Goal: Task Accomplishment & Management: Complete application form

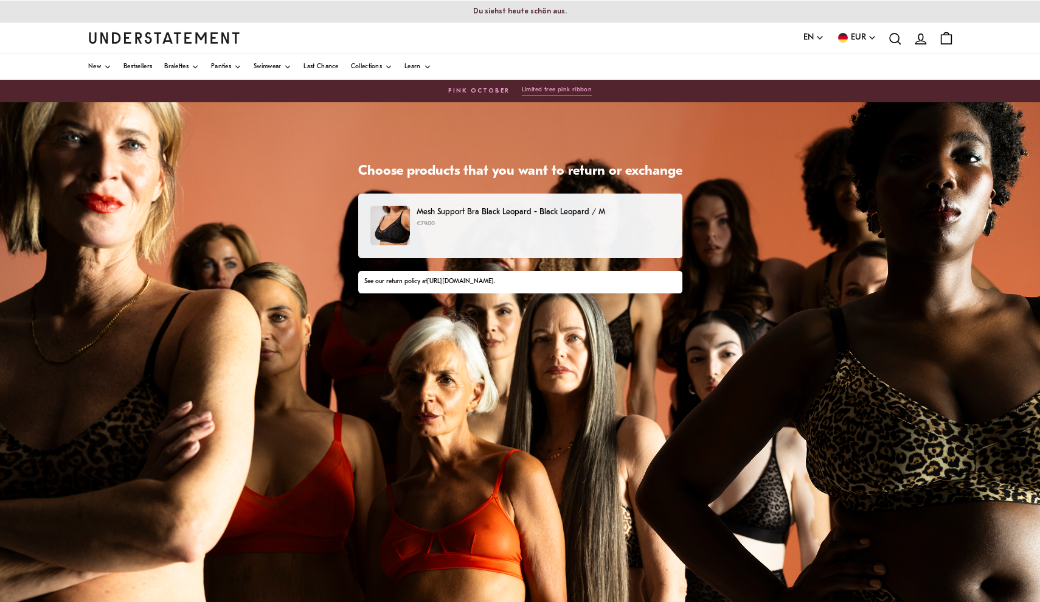
click at [436, 216] on p "Mesh Support Bra Black Leopard - Black Leopard / M" at bounding box center [543, 212] width 253 height 13
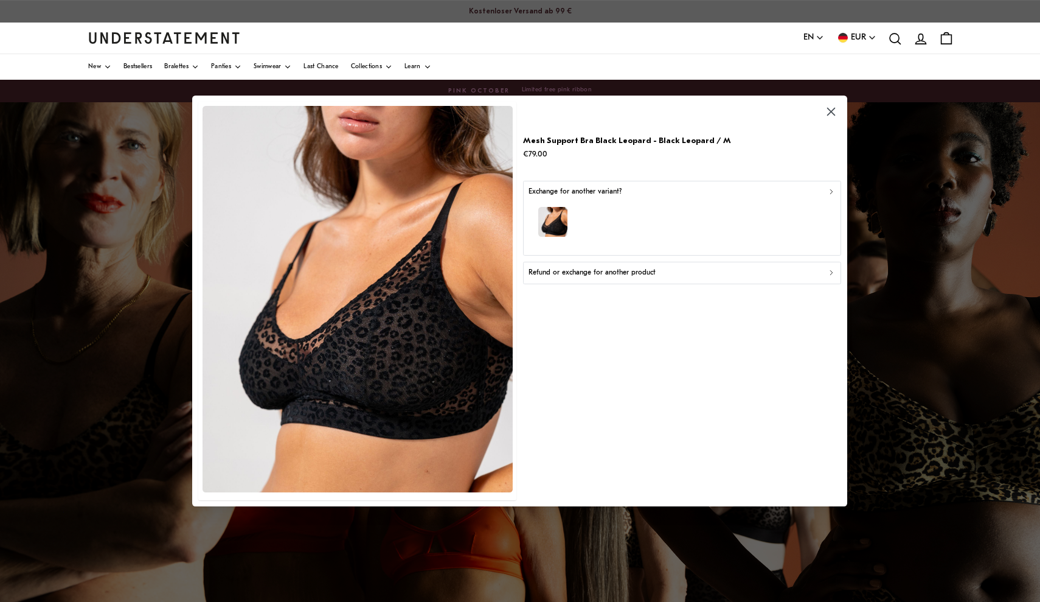
click at [573, 273] on p "Refund or exchange for another product" at bounding box center [592, 273] width 127 height 12
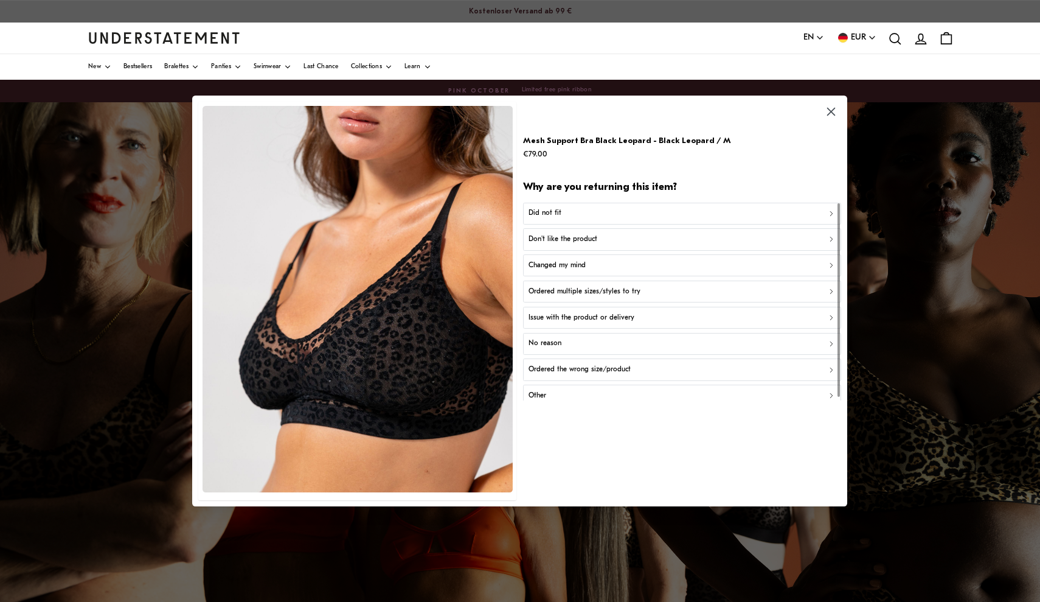
click at [569, 217] on div "Did not fit" at bounding box center [682, 213] width 307 height 12
click at [570, 266] on p "Did not fit for other reasons" at bounding box center [573, 266] width 89 height 12
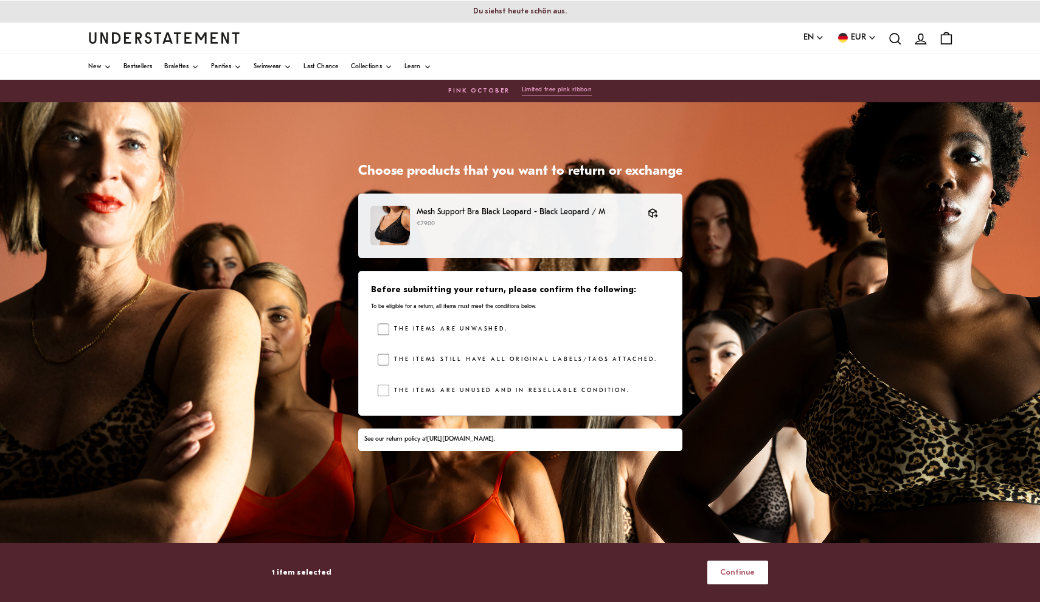
click at [723, 570] on button "Continue" at bounding box center [738, 572] width 61 height 24
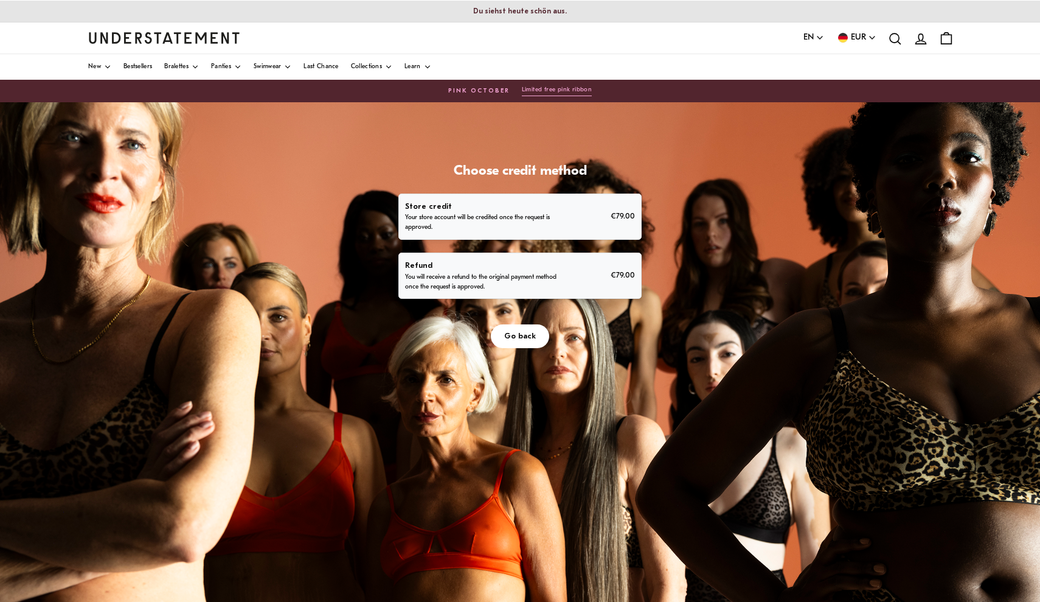
click at [560, 292] on p "You will receive a refund to the original payment method once the request is ap…" at bounding box center [482, 282] width 155 height 19
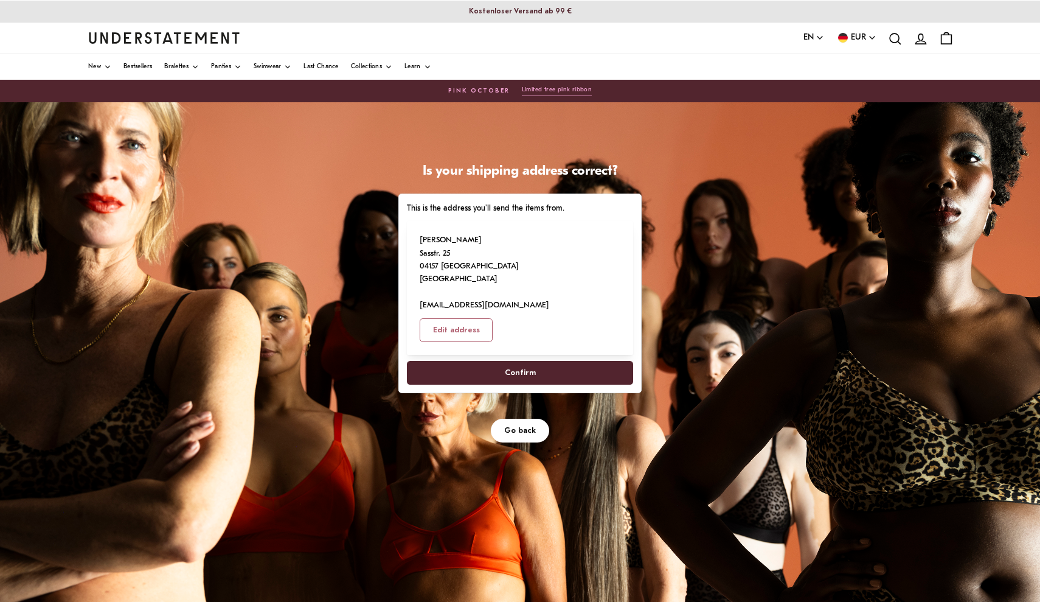
click at [614, 384] on span "Confirm" at bounding box center [520, 372] width 200 height 23
select select "**"
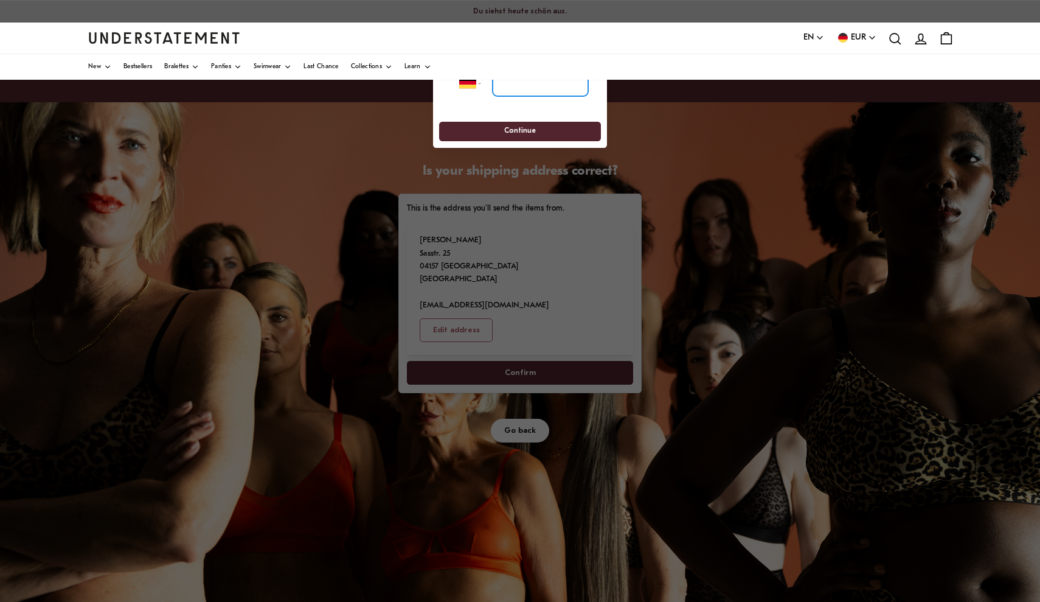
click at [518, 88] on input "tel" at bounding box center [541, 83] width 96 height 27
type input "*****"
click at [515, 131] on span "Continue" at bounding box center [520, 131] width 32 height 19
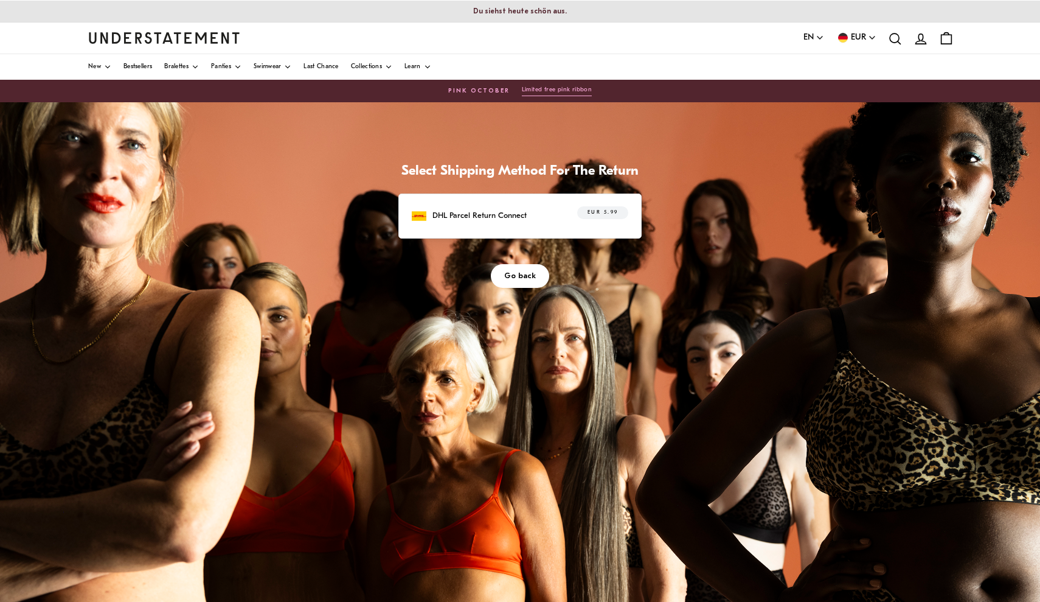
click at [527, 222] on p "DHL Parcel Return Connect" at bounding box center [480, 215] width 94 height 13
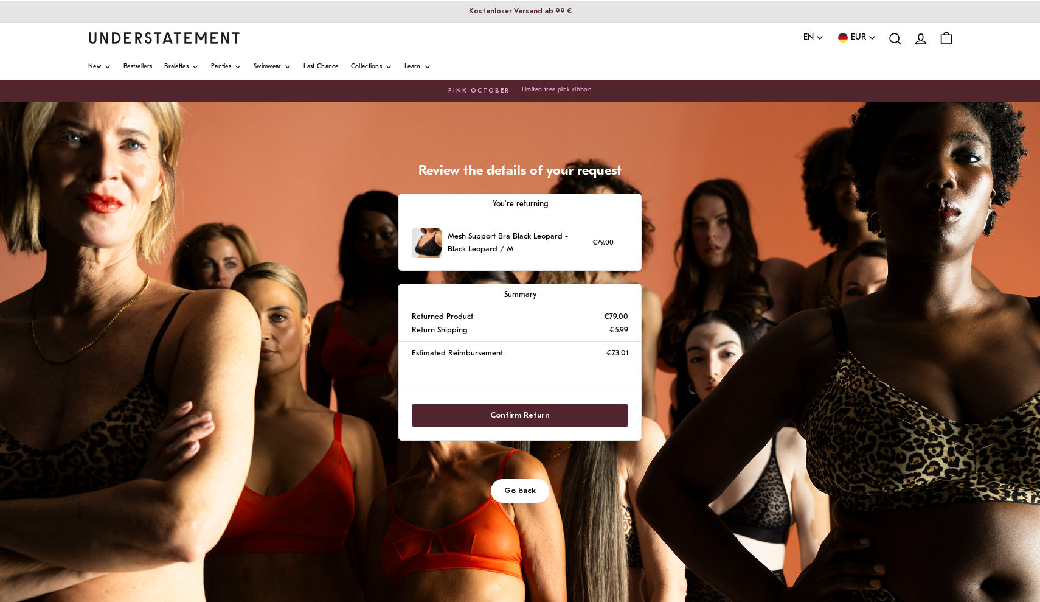
click at [616, 426] on span "Confirm Return" at bounding box center [520, 415] width 190 height 23
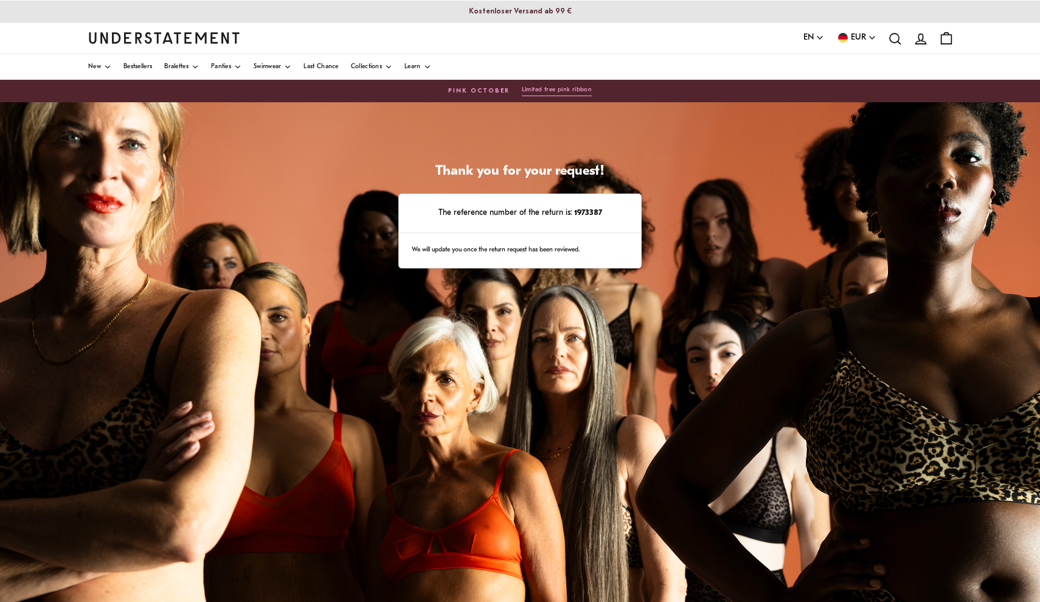
click at [602, 217] on strong "1973387" at bounding box center [588, 213] width 30 height 8
copy strong "1973387"
